Goal: Information Seeking & Learning: Compare options

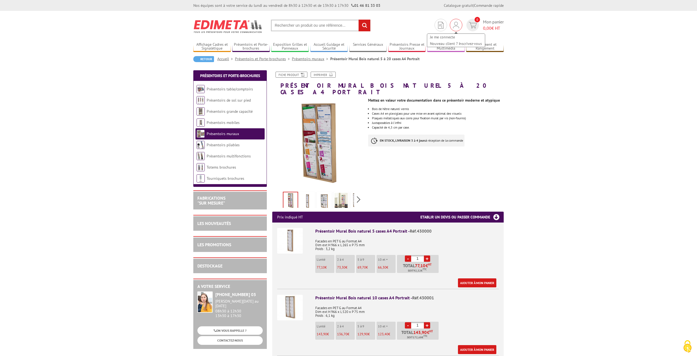
click at [457, 26] on img at bounding box center [456, 25] width 6 height 7
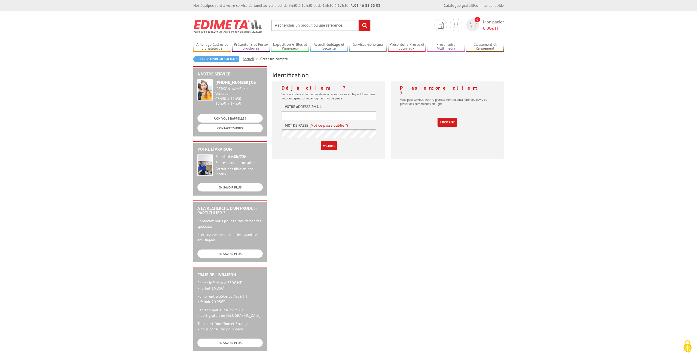
click at [331, 116] on input "text" at bounding box center [329, 115] width 95 height 9
type input "[EMAIL_ADDRESS][DOMAIN_NAME]"
click at [330, 146] on input "Valider" at bounding box center [329, 145] width 16 height 9
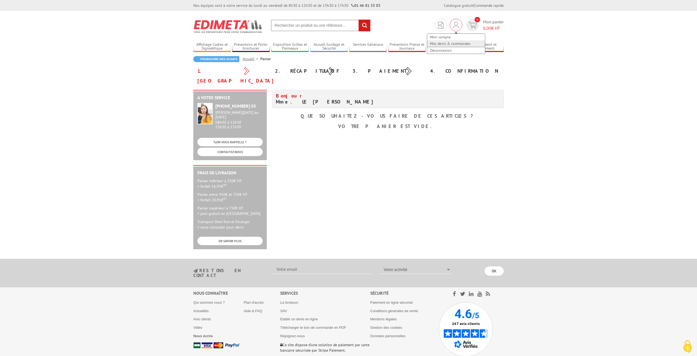
click at [450, 44] on link "Mes devis & commandes" at bounding box center [456, 43] width 58 height 7
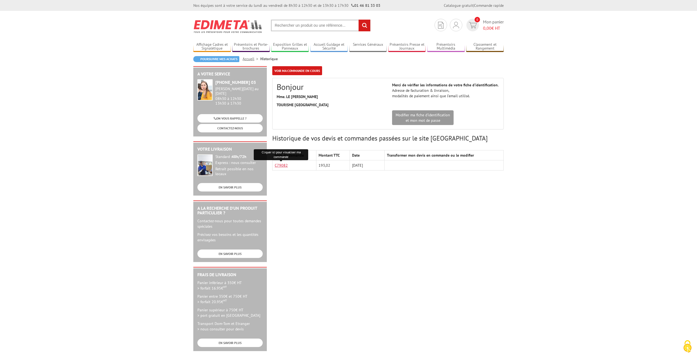
click at [280, 165] on link "C79082" at bounding box center [281, 165] width 13 height 5
click at [324, 26] on input "text" at bounding box center [321, 26] width 100 height 12
paste input "PRéSENTOIR MURAL BOIS NATUREL 10 CASES A4 PORTRAIT"
type input "PRéSENTOIR MURAL BOIS NATUREL 10 CASES A4 PORTRAIT"
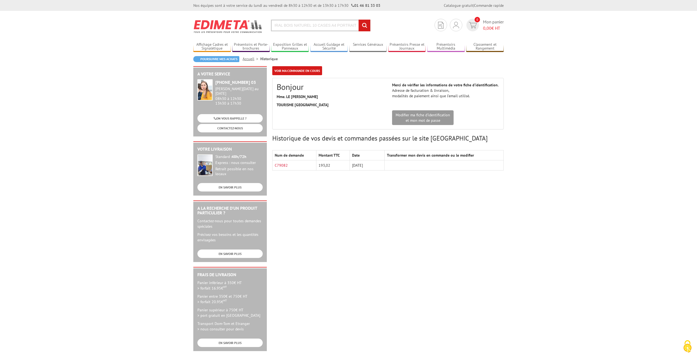
click at [359, 20] on input "rechercher" at bounding box center [365, 26] width 12 height 12
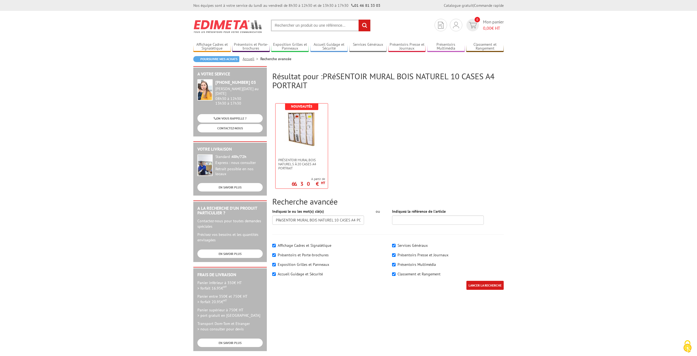
click at [321, 25] on input "text" at bounding box center [321, 26] width 100 height 12
click at [294, 164] on span "Présentoir Mural Bois naturel 5 à 20 cases A4 Portrait" at bounding box center [301, 164] width 47 height 12
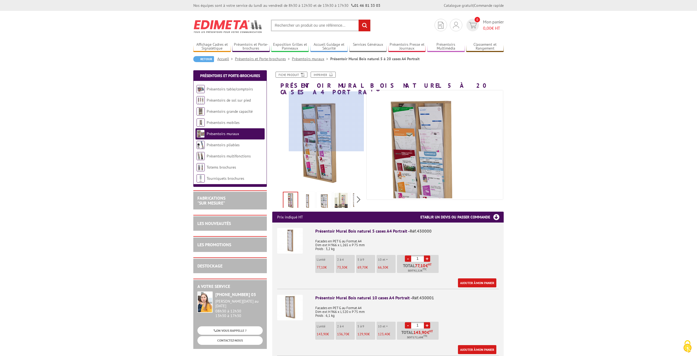
drag, startPoint x: 290, startPoint y: 94, endPoint x: 341, endPoint y: 99, distance: 50.7
click at [341, 99] on div at bounding box center [326, 122] width 75 height 60
click at [337, 99] on div at bounding box center [326, 122] width 75 height 60
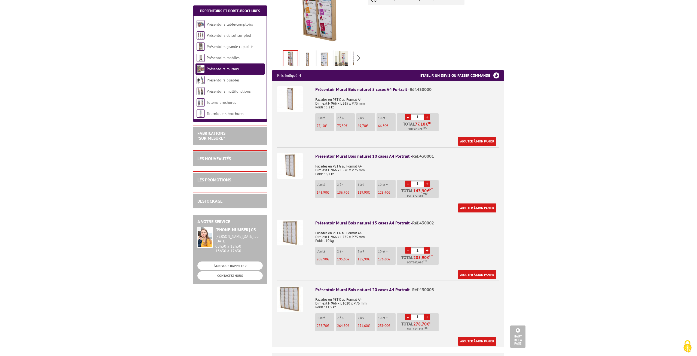
scroll to position [170, 0]
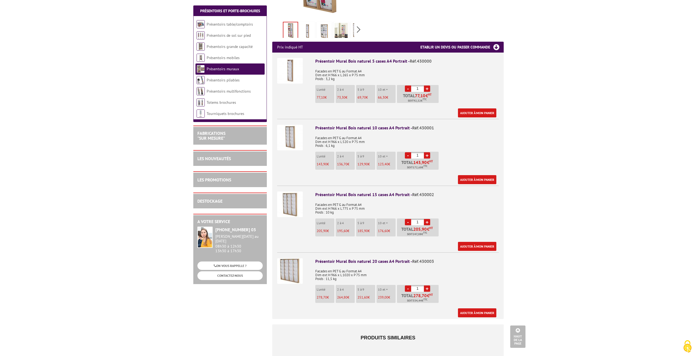
drag, startPoint x: 315, startPoint y: 135, endPoint x: 338, endPoint y: 139, distance: 22.9
click at [338, 139] on p "Facades en PET G au Format A4 Dim ext H 966 x L 520 x P 75 mm Poids : 6,1 kg" at bounding box center [407, 139] width 184 height 15
copy p "Dim ext H 966 x L 520 x P 75 mm Poids : 6,1 kg"
click at [342, 138] on p "Facades en PET G au Format A4 Dim ext H 966 x L 520 x P 75 mm Poids : 6,1 kg" at bounding box center [407, 139] width 184 height 15
drag, startPoint x: 337, startPoint y: 139, endPoint x: 315, endPoint y: 136, distance: 22.8
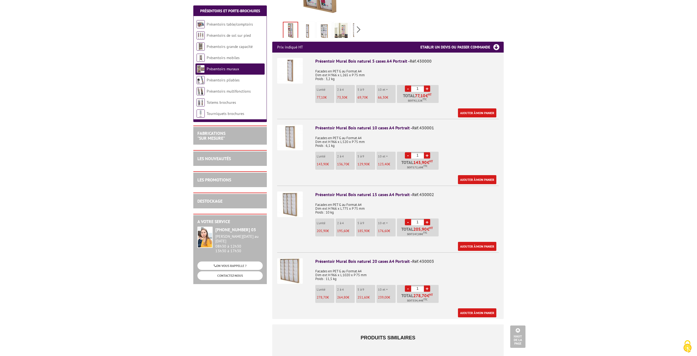
click at [315, 136] on div "Présentoir Mural Bois naturel 10 cases A4 Portrait - Réf.430001 Facades en PET …" at bounding box center [407, 154] width 184 height 59
copy p "Dim ext H 966 x L 520 x P 75 mm Poids : 6,1 kg"
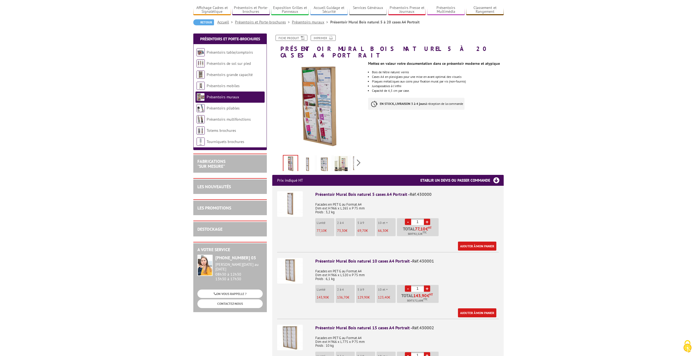
scroll to position [0, 0]
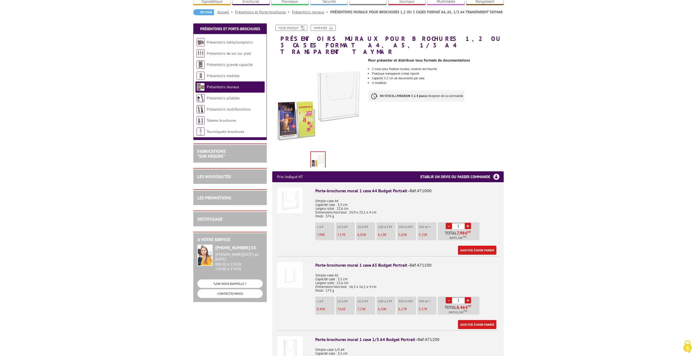
scroll to position [57, 0]
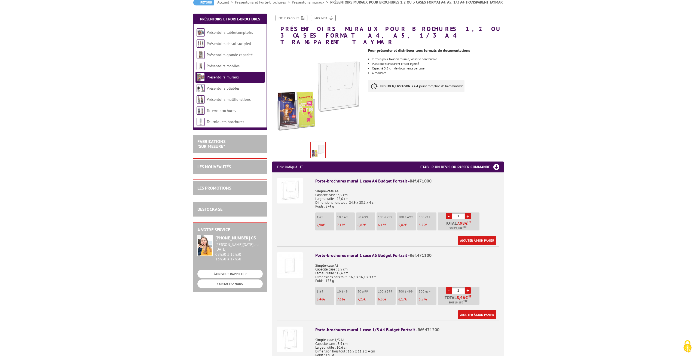
drag, startPoint x: 316, startPoint y: 197, endPoint x: 339, endPoint y: 202, distance: 23.4
click at [339, 202] on p "Simple-case A4 Capacité case : 3,5 cm Largeur utile : 22,6 cm Dimensions hors t…" at bounding box center [407, 196] width 184 height 23
copy p "Dimensions hors tout : 24,9 x 23,1 x 4 cm Poids : 374 g"
click at [292, 181] on img at bounding box center [290, 191] width 26 height 26
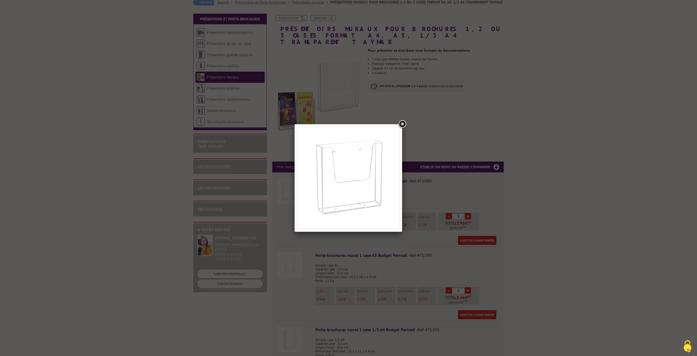
click at [402, 125] on link at bounding box center [402, 124] width 10 height 10
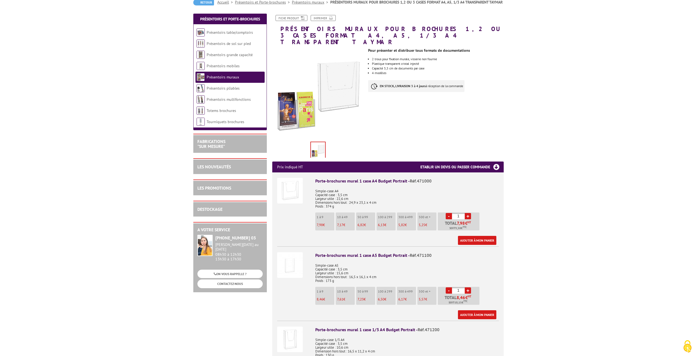
click at [338, 203] on div "Porte-brochures mural 1 case A4 Budget Portrait - Réf.471000 Simple-case A4 Cap…" at bounding box center [407, 211] width 184 height 67
click at [336, 202] on p "Simple-case A4 Capacité case : 3,5 cm Largeur utile : 22,6 cm Dimensions hors t…" at bounding box center [407, 196] width 184 height 23
drag, startPoint x: 378, startPoint y: 198, endPoint x: 313, endPoint y: 195, distance: 65.1
click at [315, 195] on div "Porte-brochures mural 1 case A4 Budget Portrait - Réf.471000 Simple-case A4 Cap…" at bounding box center [407, 211] width 184 height 67
copy p "Dimensions hors tout : 24,9 x 23,1 x 4 cm"
